Goal: Task Accomplishment & Management: Complete application form

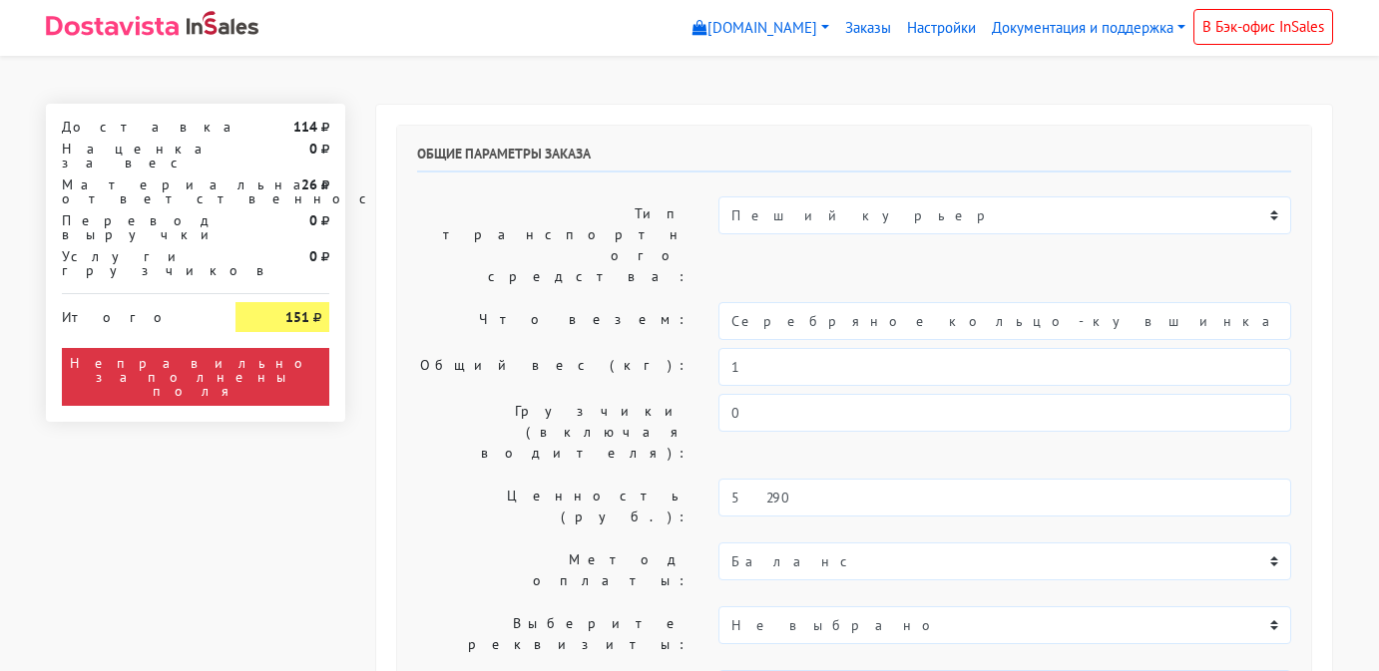
select select "11:00"
select select "20:00"
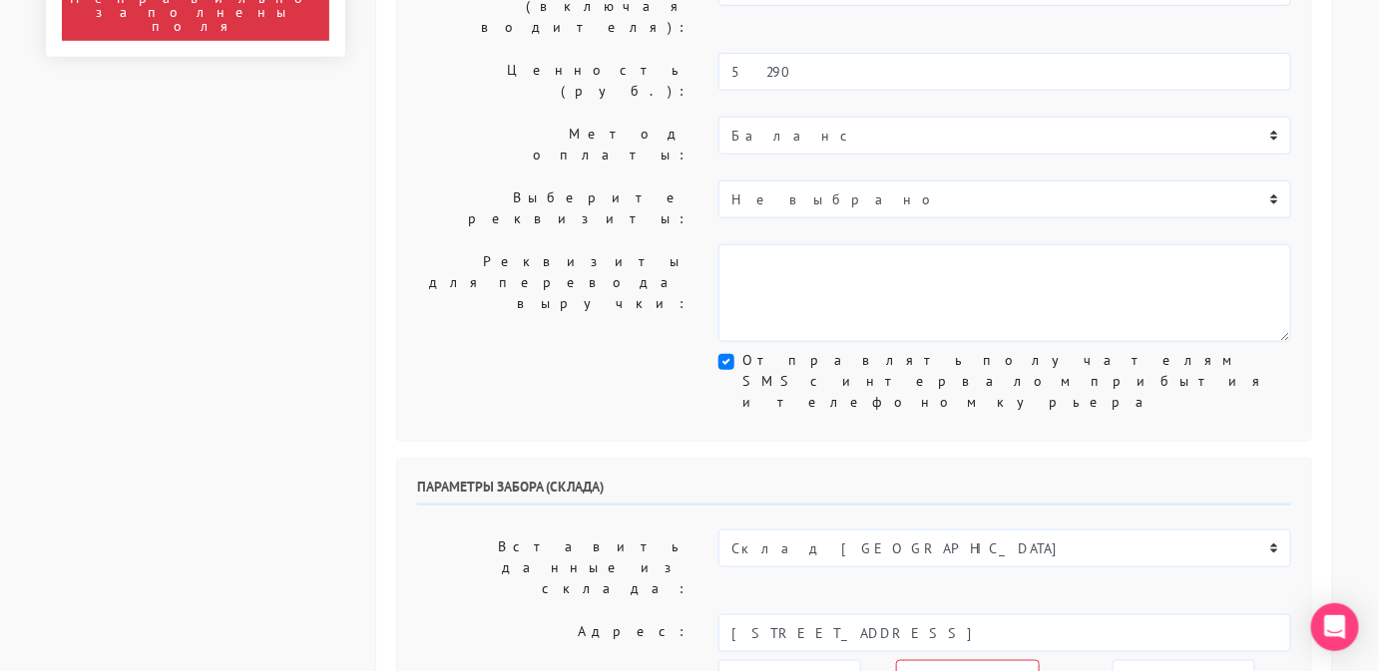
scroll to position [425, 0]
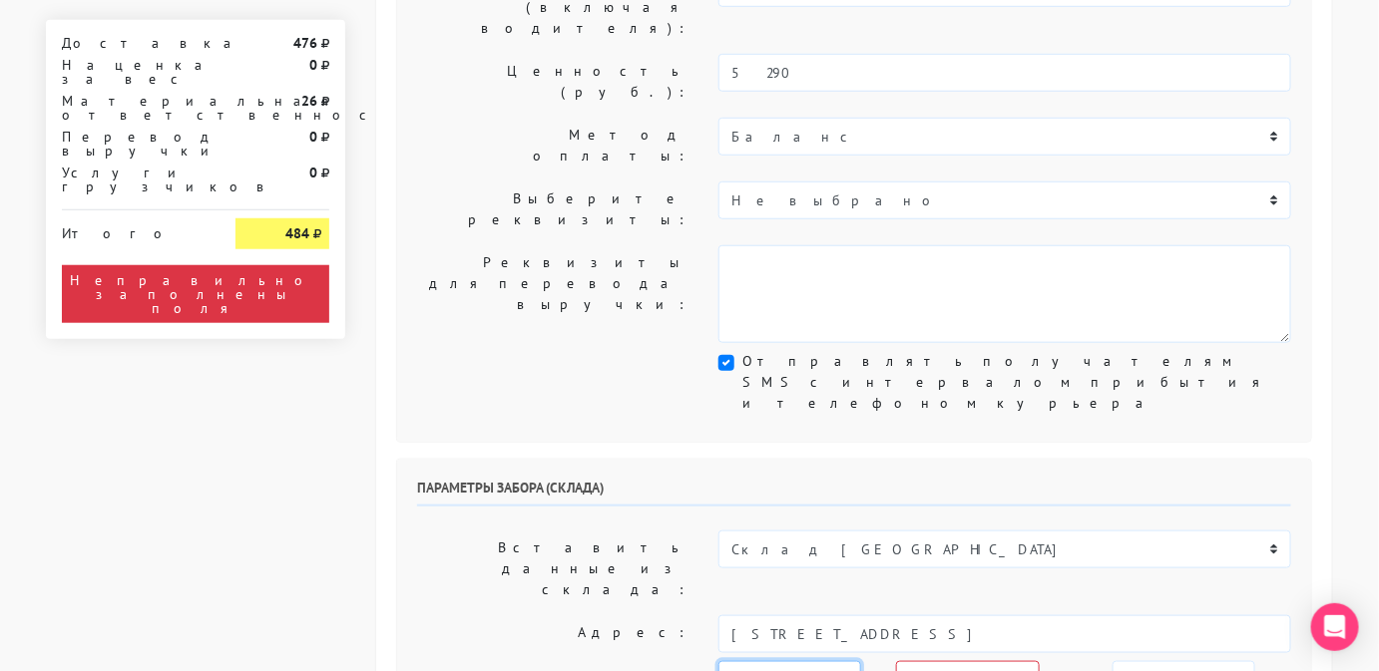
click at [810, 662] on select "[DATE] [DATE] [DATE] [DATE] [DATE] [DATE] [DATE] [DATE] [DATE]" at bounding box center [789, 681] width 143 height 38
select select "[DATE]"
click at [718, 662] on select "[DATE] [DATE] [DATE] [DATE] [DATE] [DATE] [DATE] [DATE] [DATE]" at bounding box center [789, 681] width 143 height 38
click at [1114, 662] on select "00:00 00:30 01:00 01:30 02:00 02:30 03:00 03:30 04:00 04:30 05:00 05:30 06:00 0…" at bounding box center [1184, 681] width 143 height 38
select select "17:30"
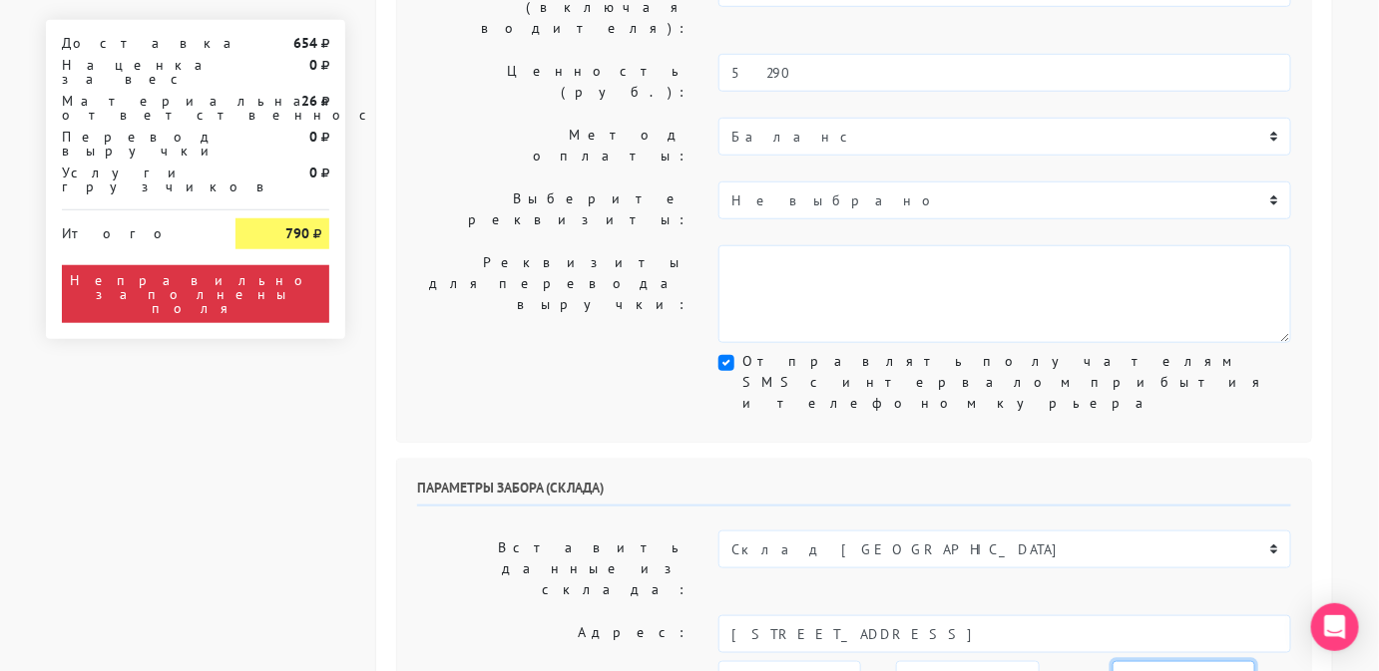
click at [1113, 662] on select "00:00 00:30 01:00 01:30 02:00 02:30 03:00 03:30 04:00 04:30 05:00 05:30 06:00 0…" at bounding box center [1184, 681] width 143 height 38
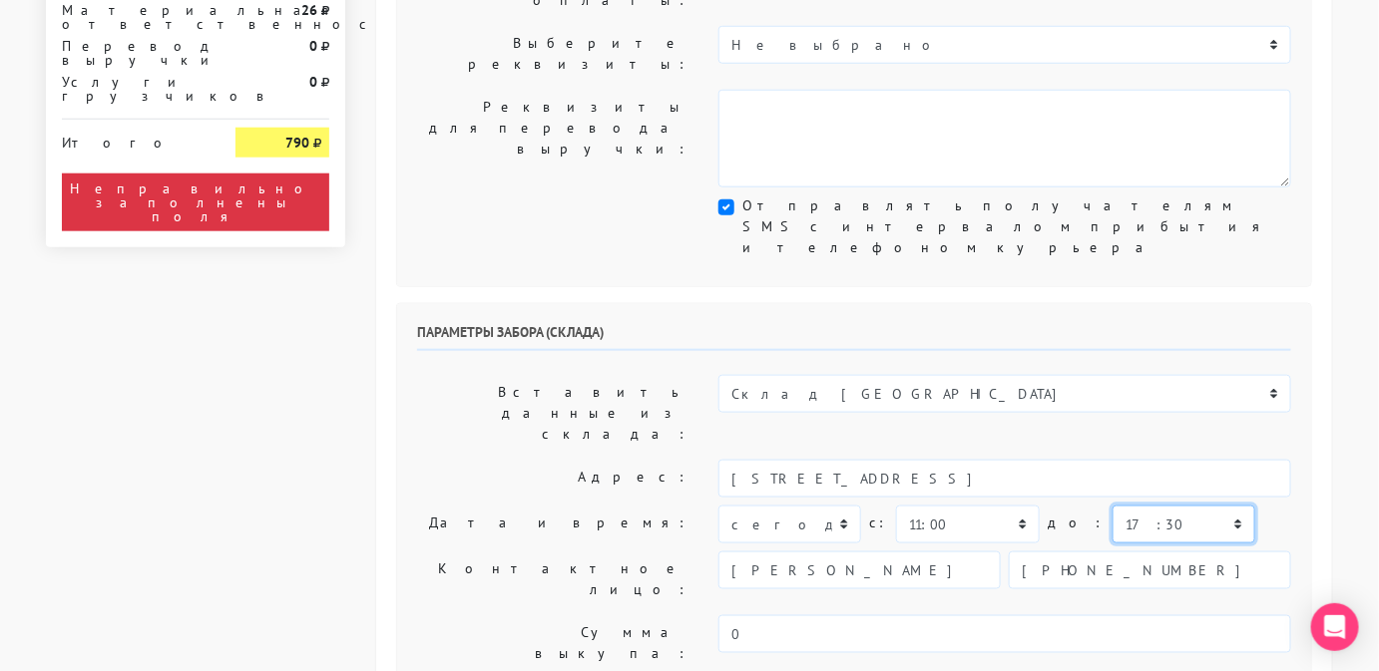
scroll to position [609, 0]
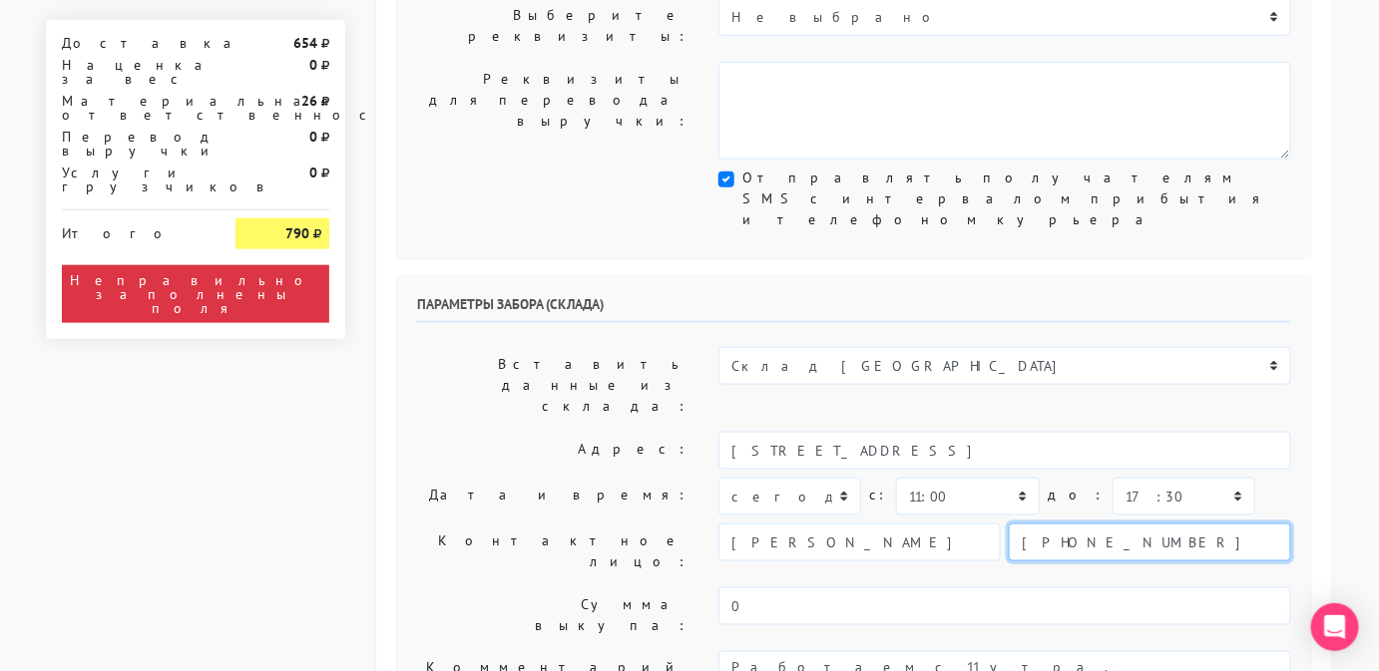
drag, startPoint x: 1170, startPoint y: 313, endPoint x: 840, endPoint y: 333, distance: 330.9
click at [840, 333] on div "Параметры забора (склада) Вставить данные из склада: Склад Москва Склад [GEOGRA…" at bounding box center [854, 526] width 914 height 501
click at [1076, 524] on input "text" at bounding box center [1150, 543] width 282 height 38
click at [959, 331] on div "Параметры забора (склада) Вставить данные из склада: Склад Москва Склад [GEOGRA…" at bounding box center [854, 526] width 914 height 501
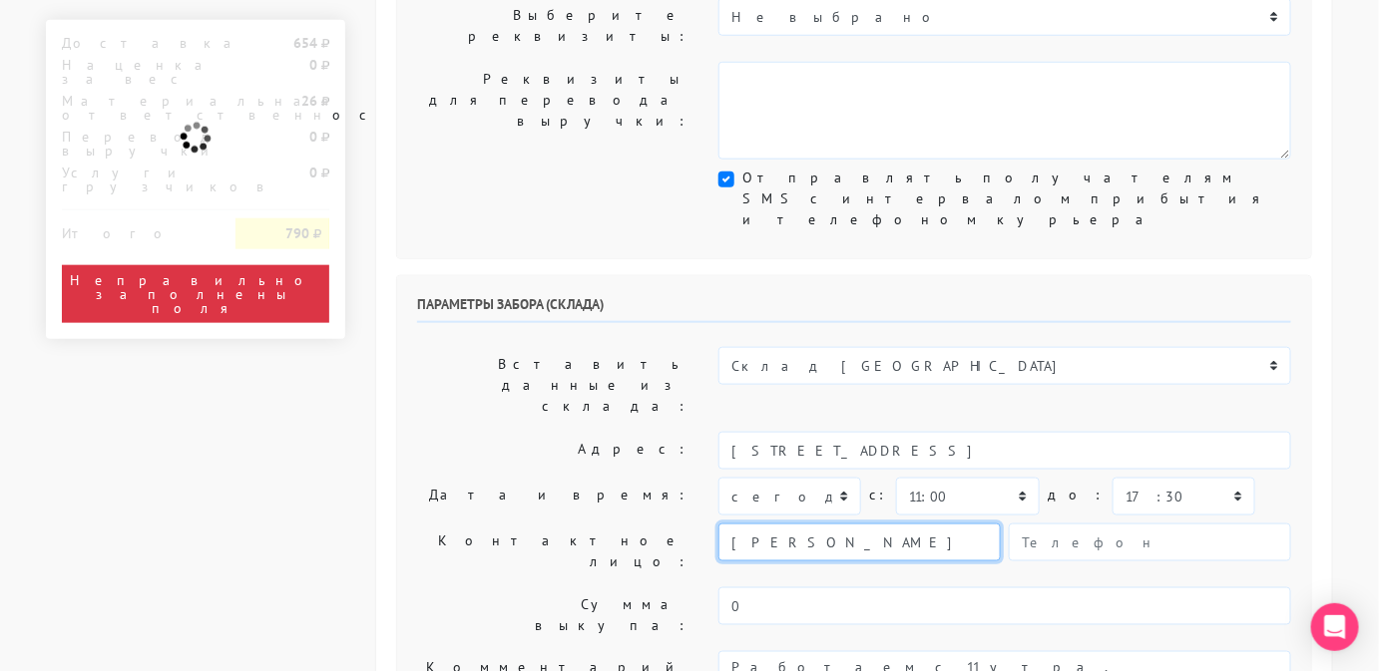
click at [934, 524] on input "[PERSON_NAME]" at bounding box center [859, 543] width 282 height 38
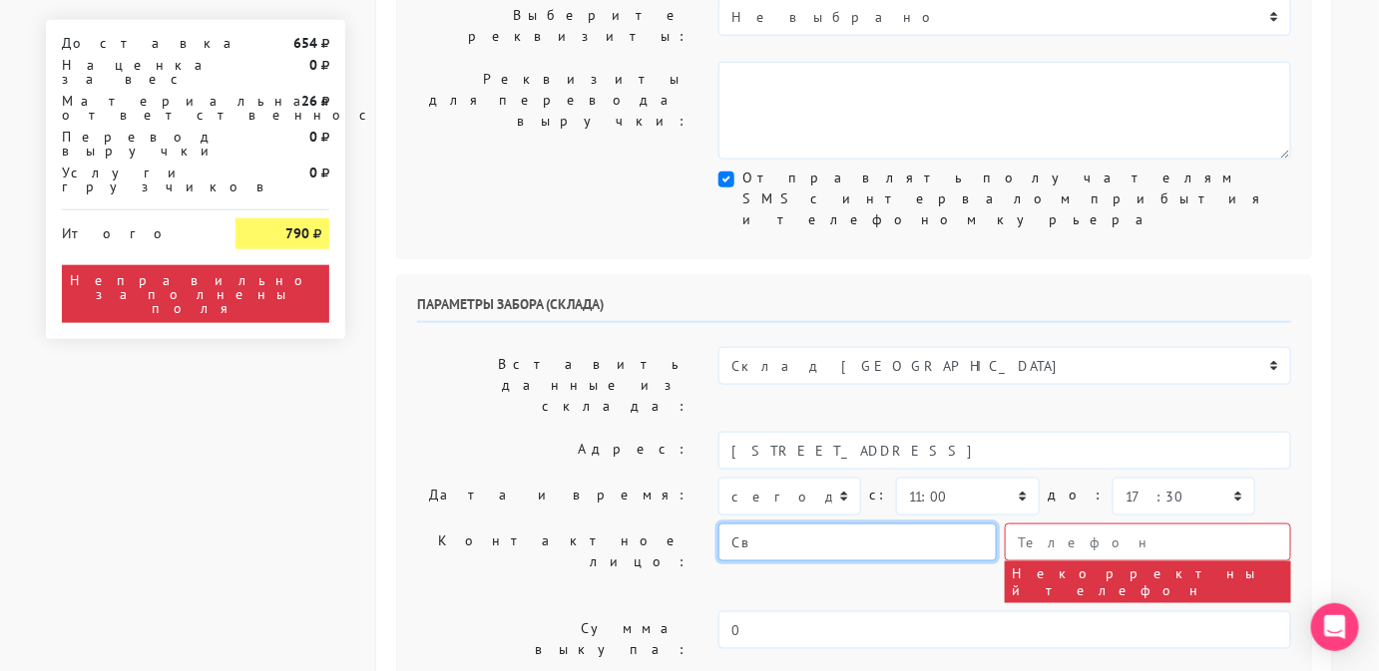
type input "С"
type input "менеджер"
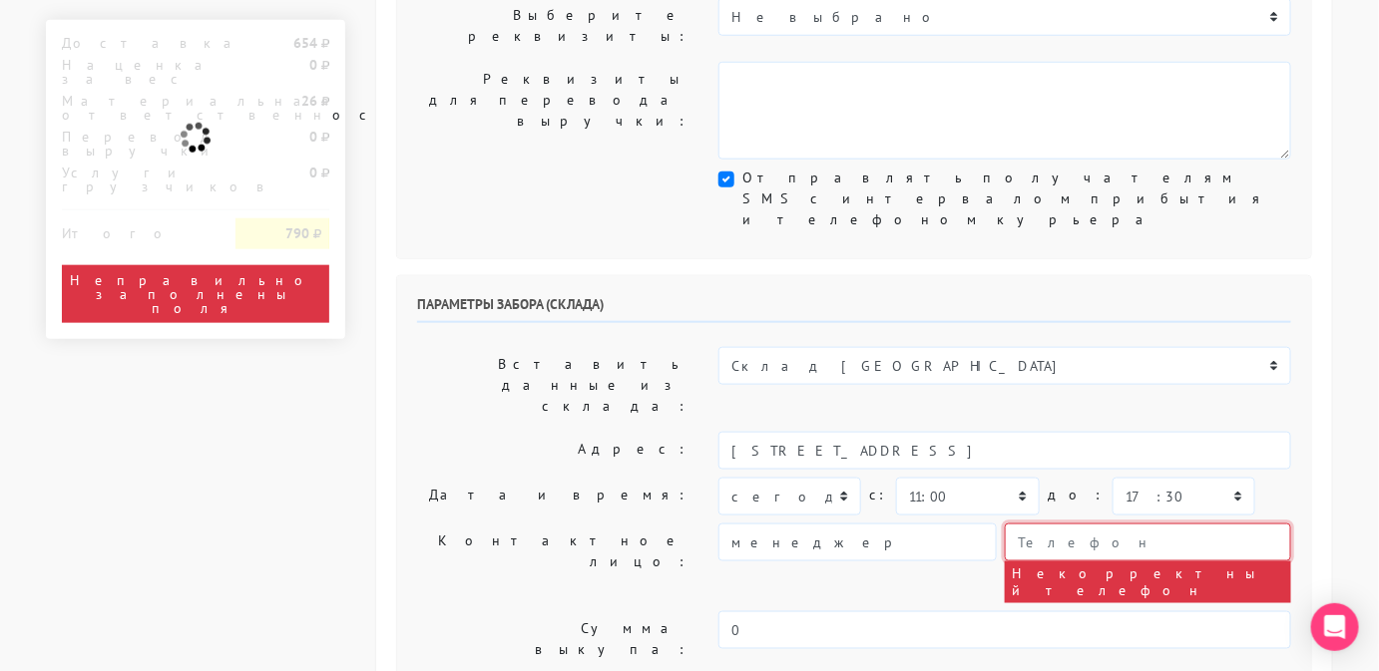
click at [1063, 524] on input "text" at bounding box center [1148, 543] width 286 height 38
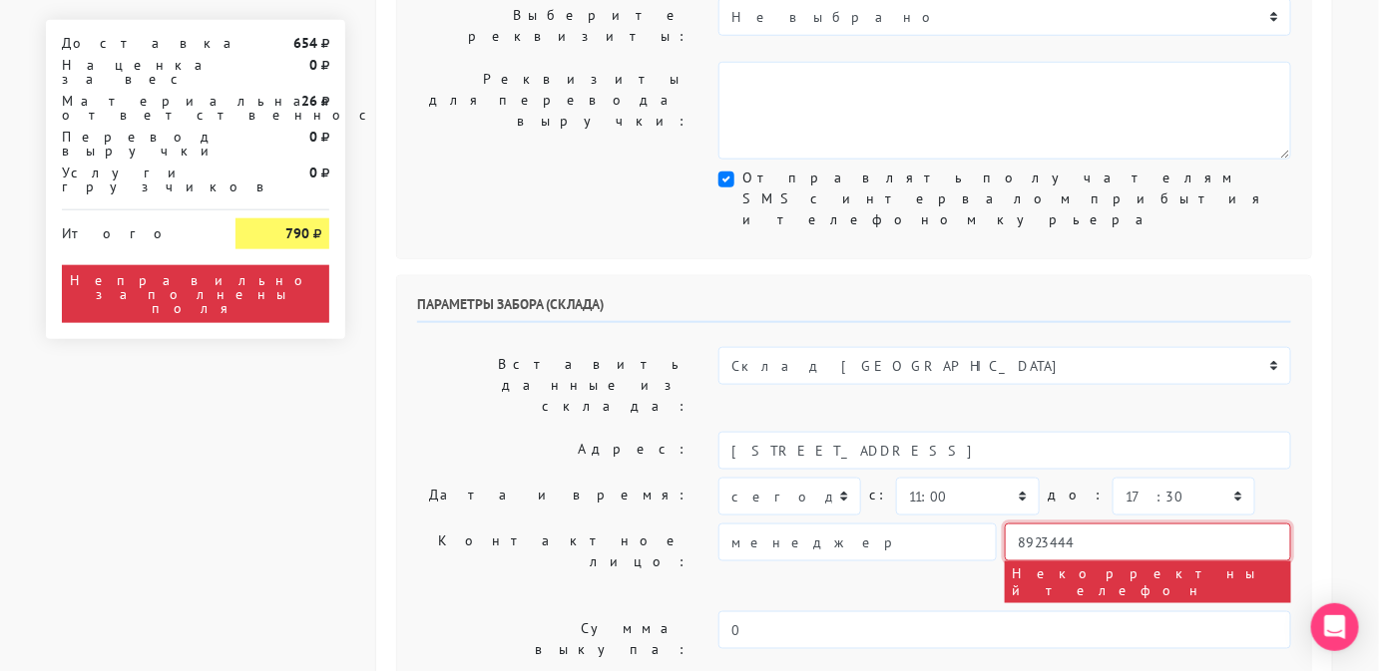
type input "9234443831"
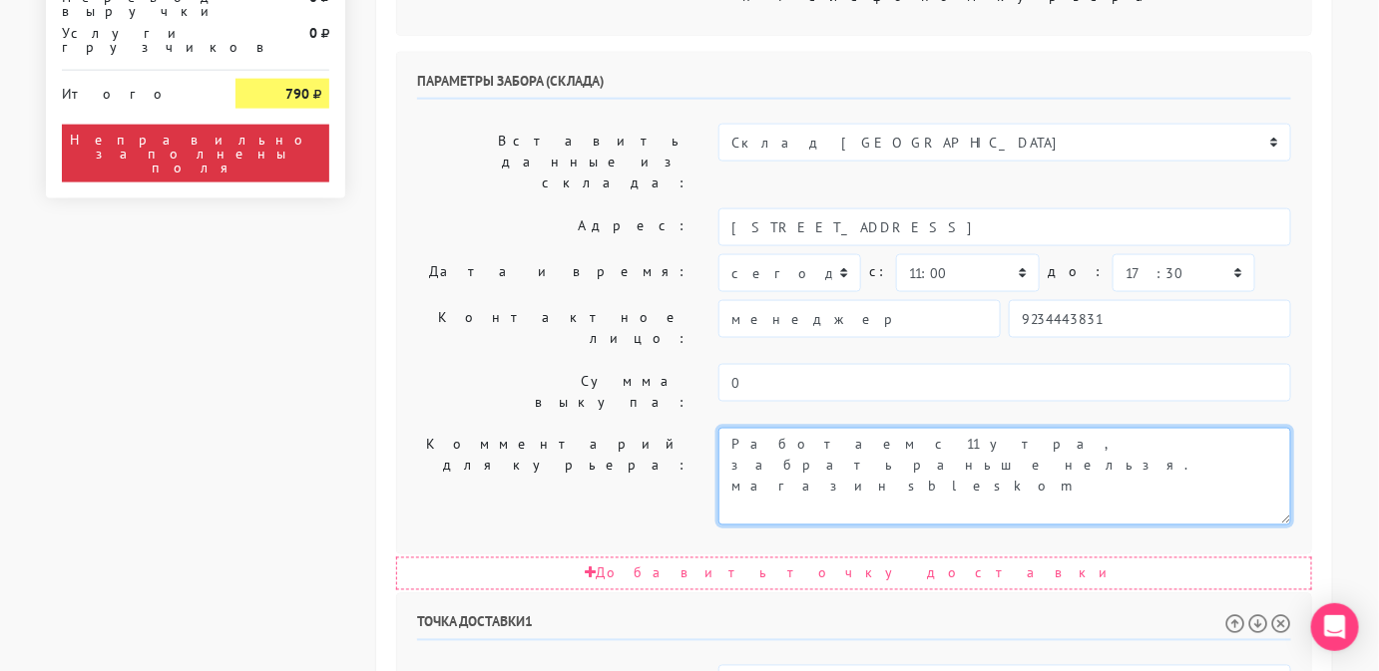
scroll to position [860, 0]
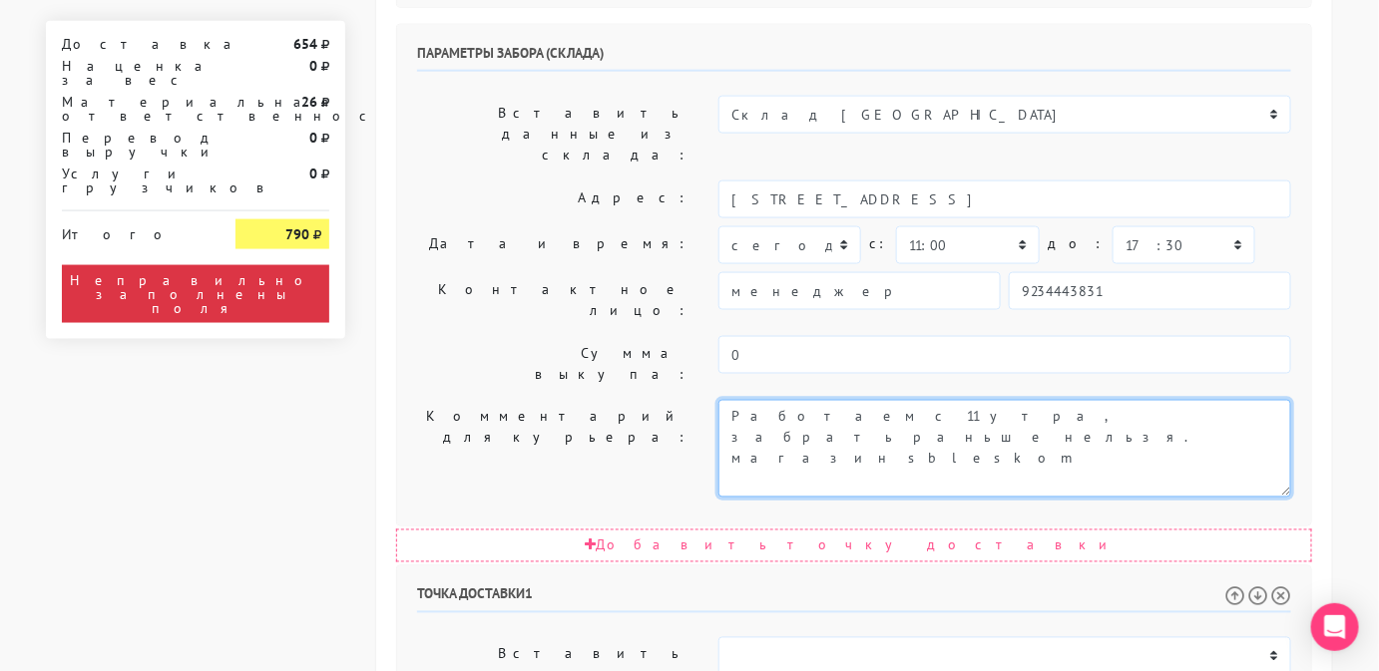
type textarea "Работаем с 11 утра, забрать раньше нельзя. магазин sbleskom"
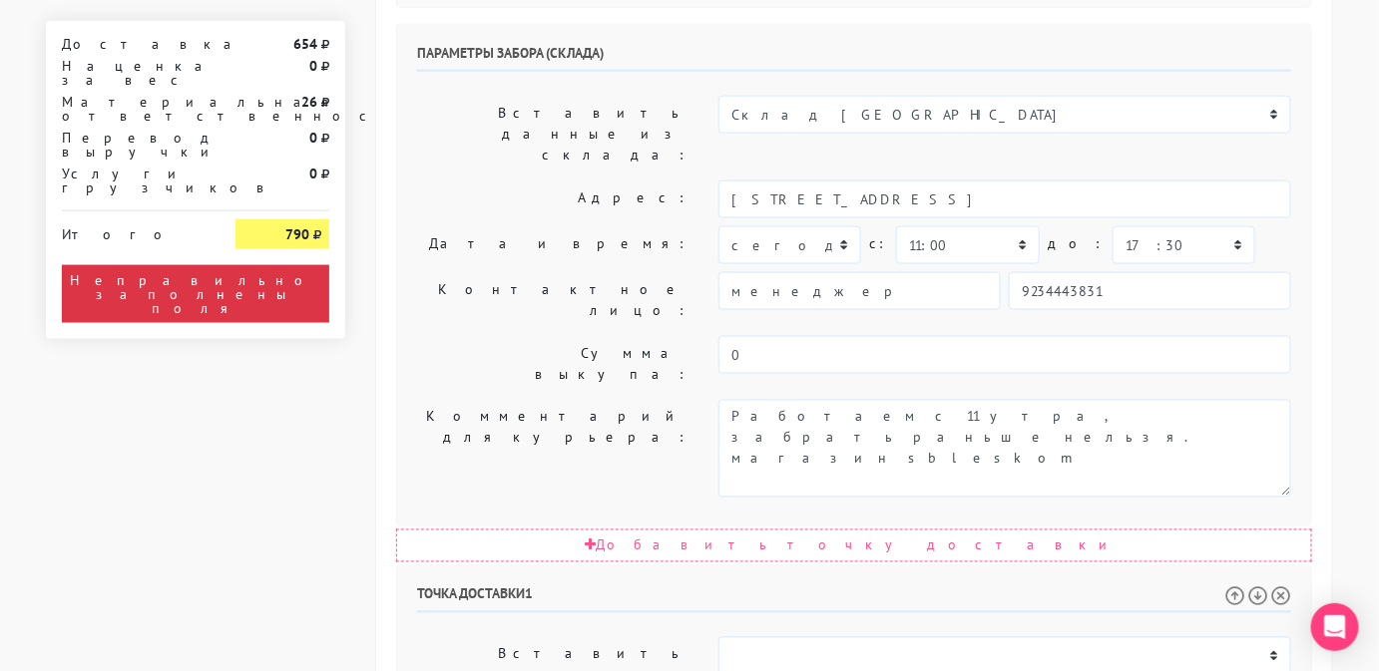
select select "[DATE]"
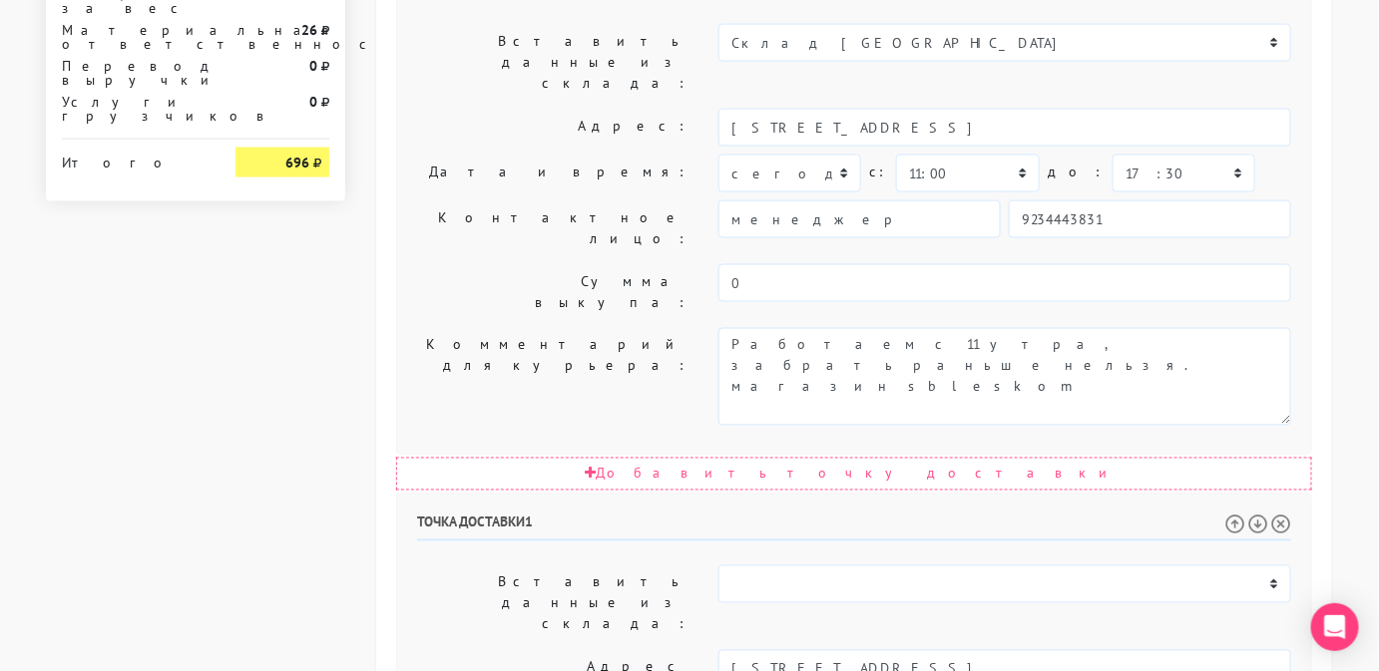
scroll to position [933, 0]
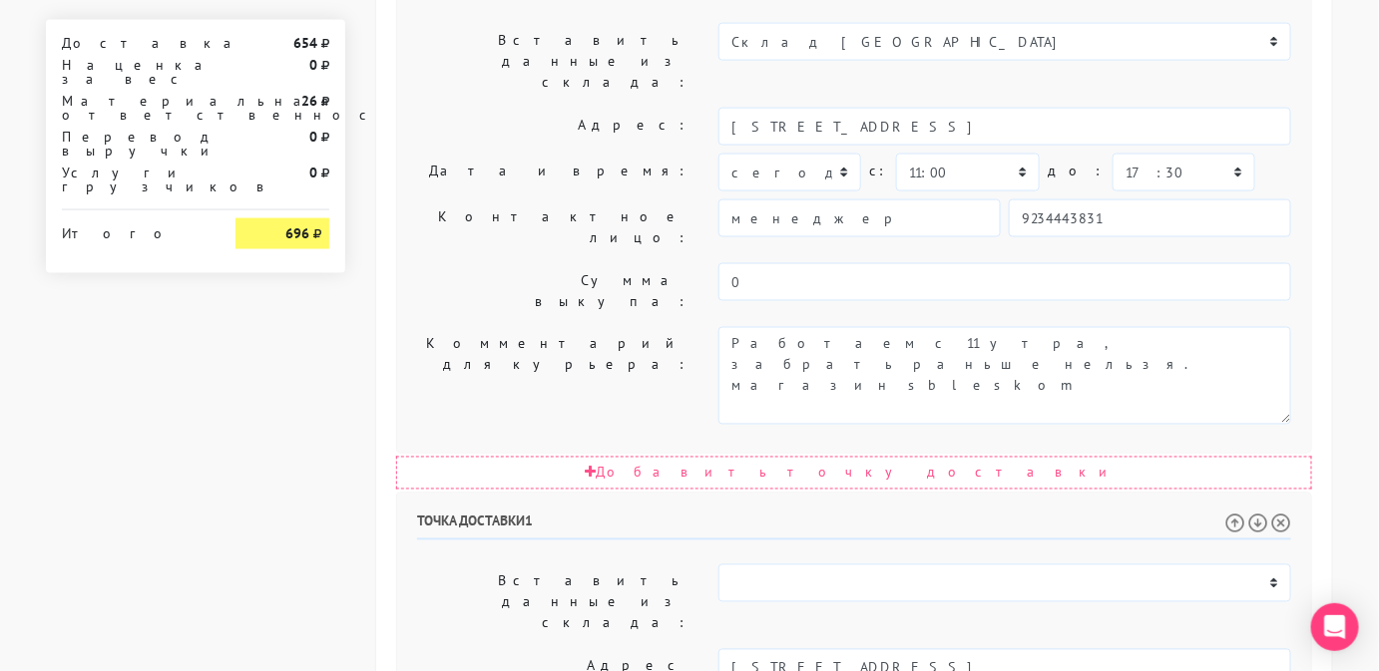
select select "18:00"
drag, startPoint x: 933, startPoint y: 492, endPoint x: 996, endPoint y: 537, distance: 77.2
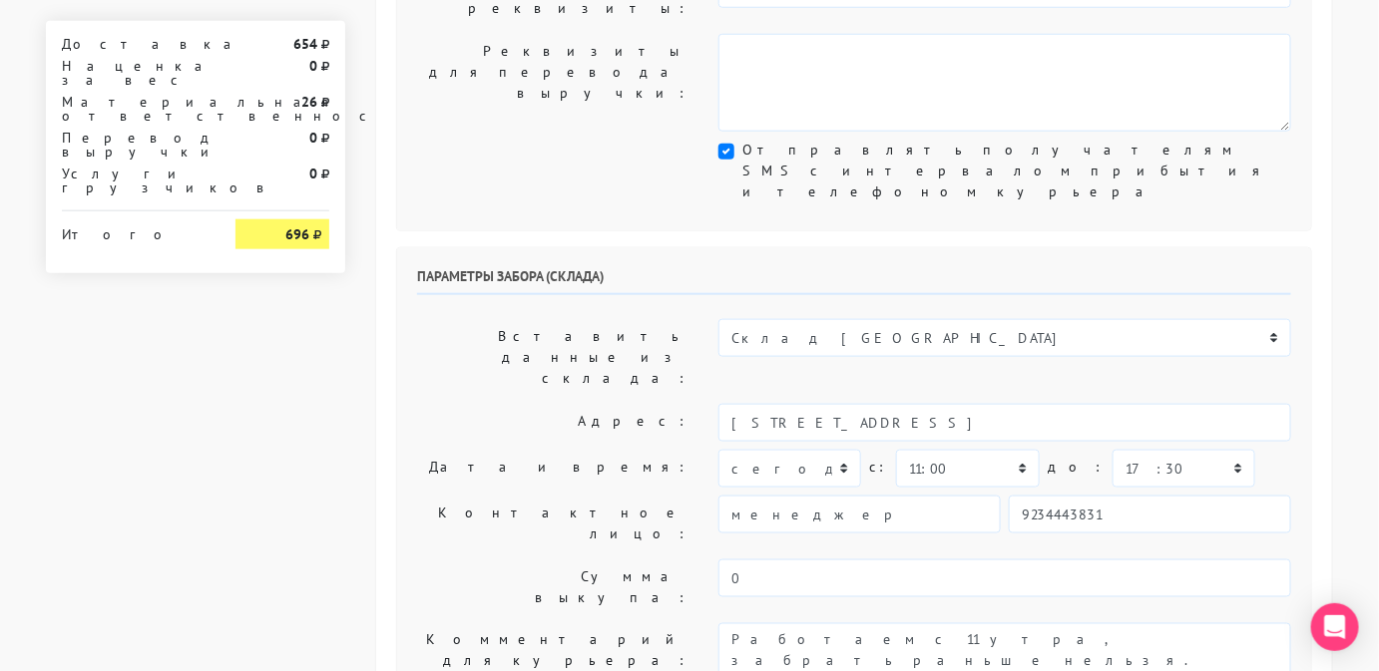
scroll to position [1162, 0]
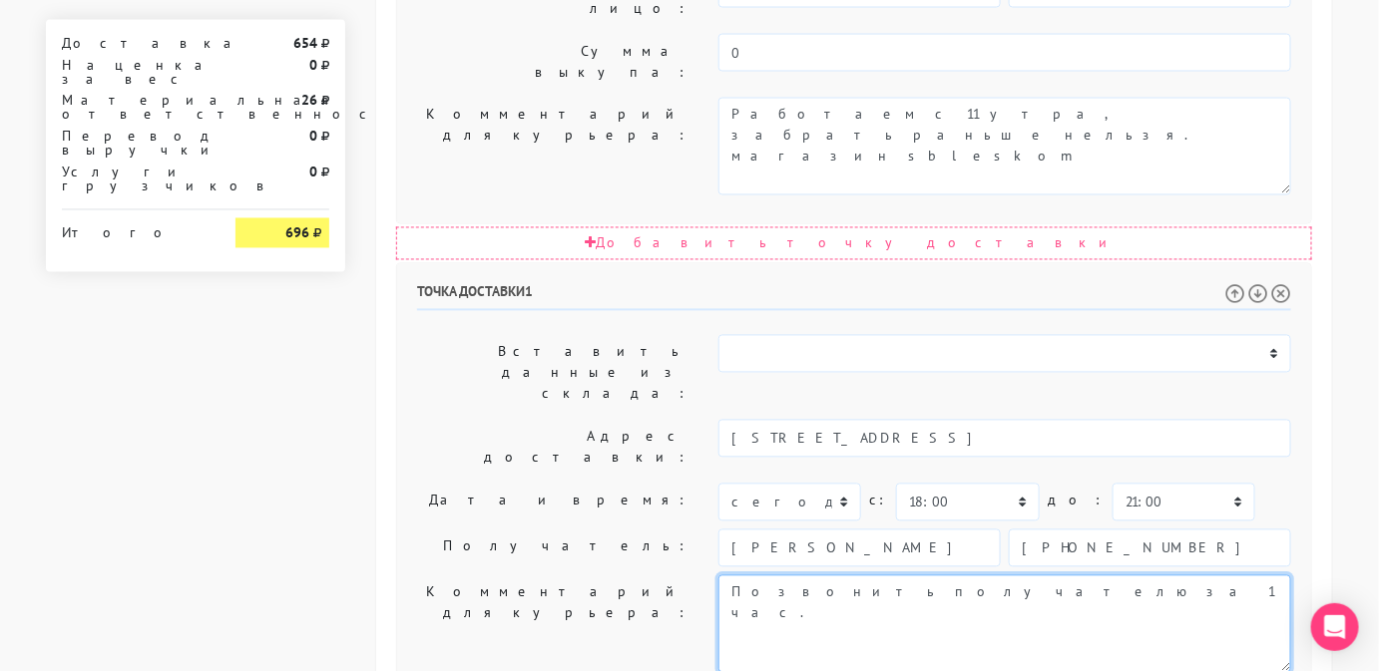
type textarea "Позвонить получателю за 1 час."
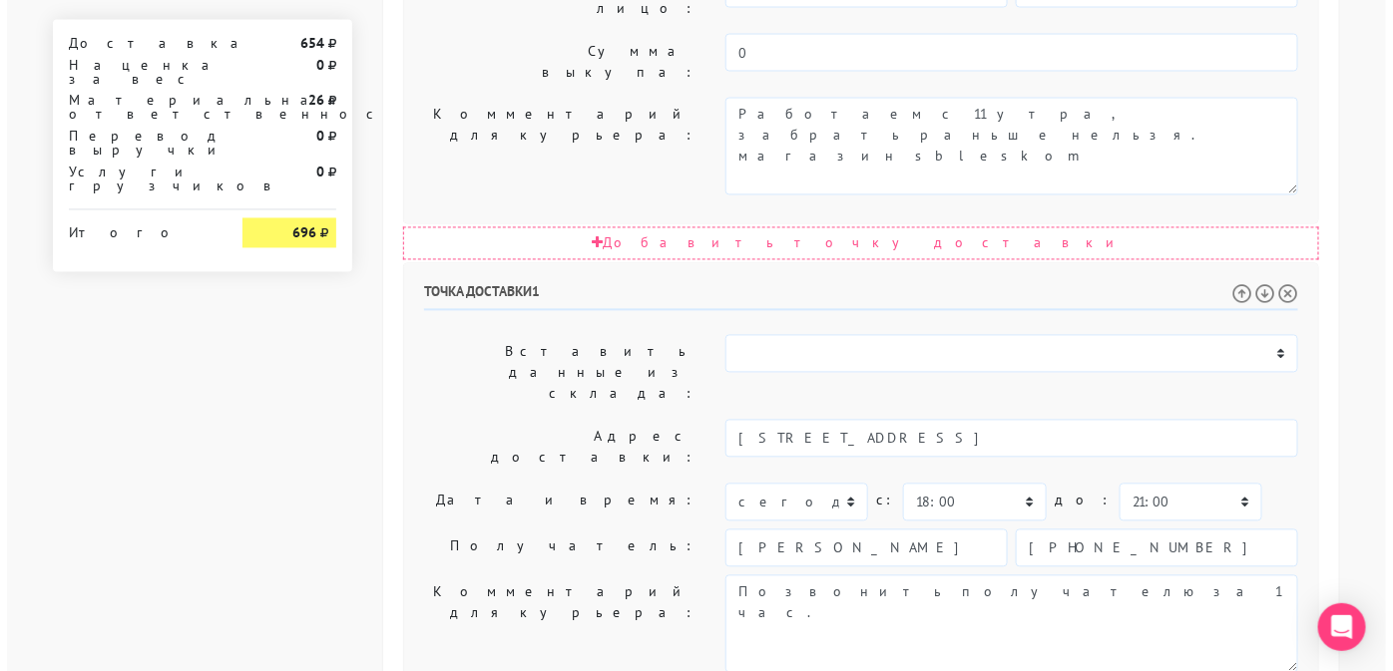
scroll to position [0, 0]
